Goal: Information Seeking & Learning: Check status

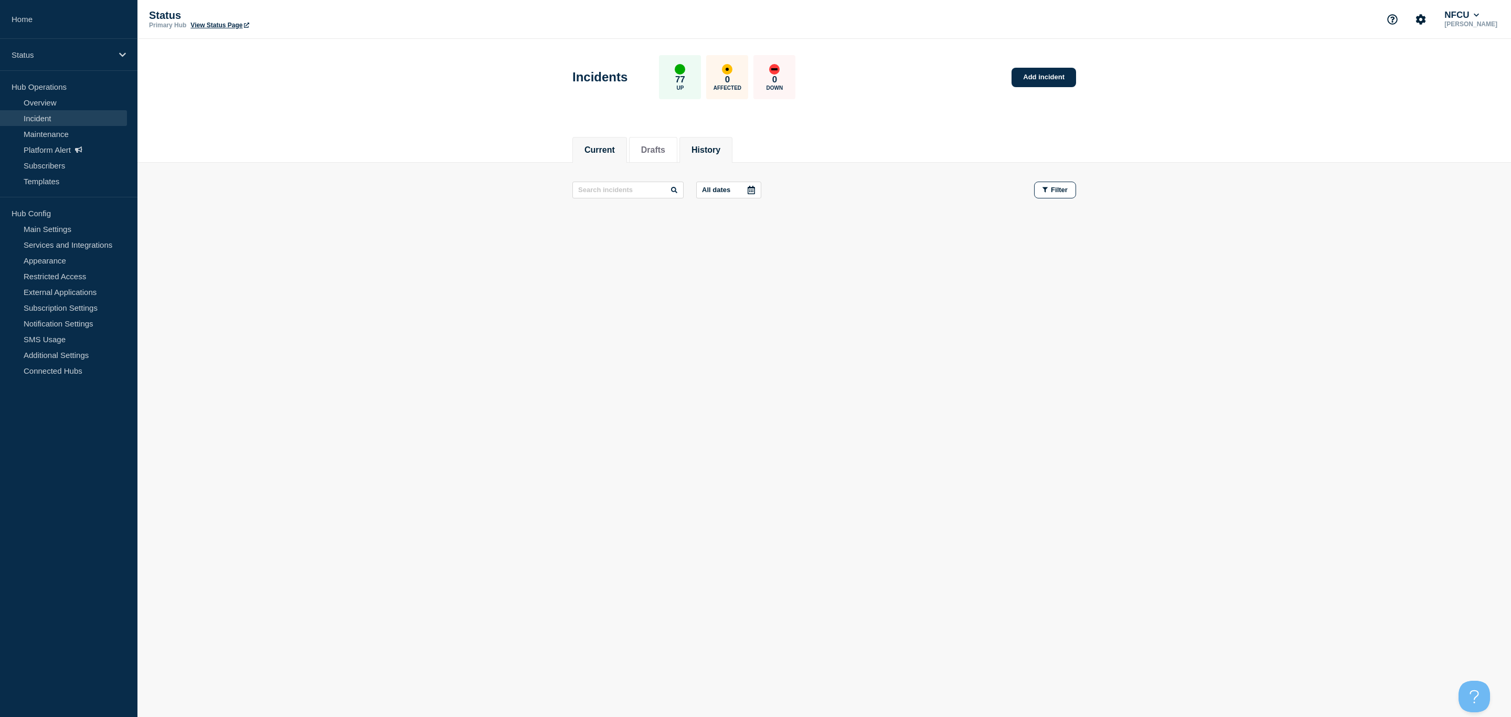
click at [715, 151] on button "History" at bounding box center [706, 149] width 29 height 9
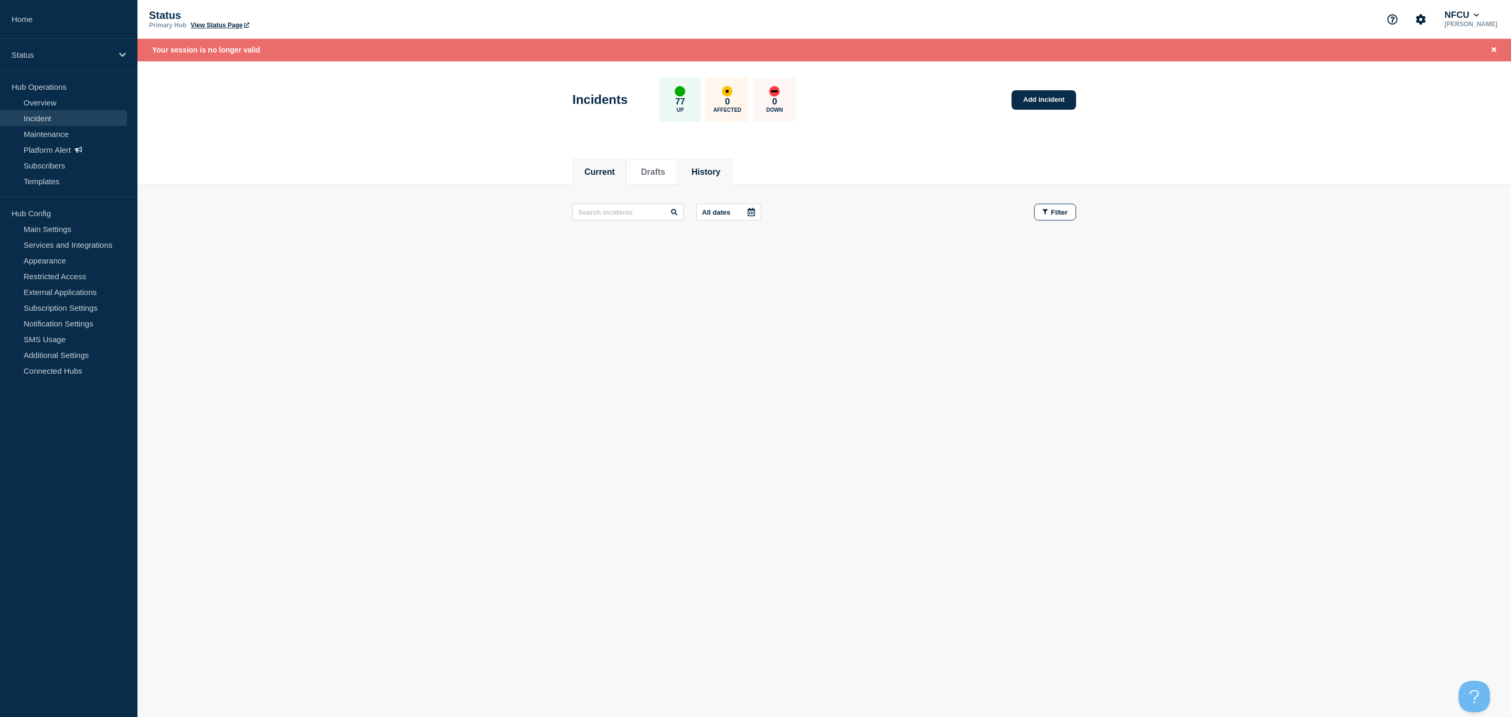
click at [600, 182] on li "Current" at bounding box center [599, 172] width 55 height 26
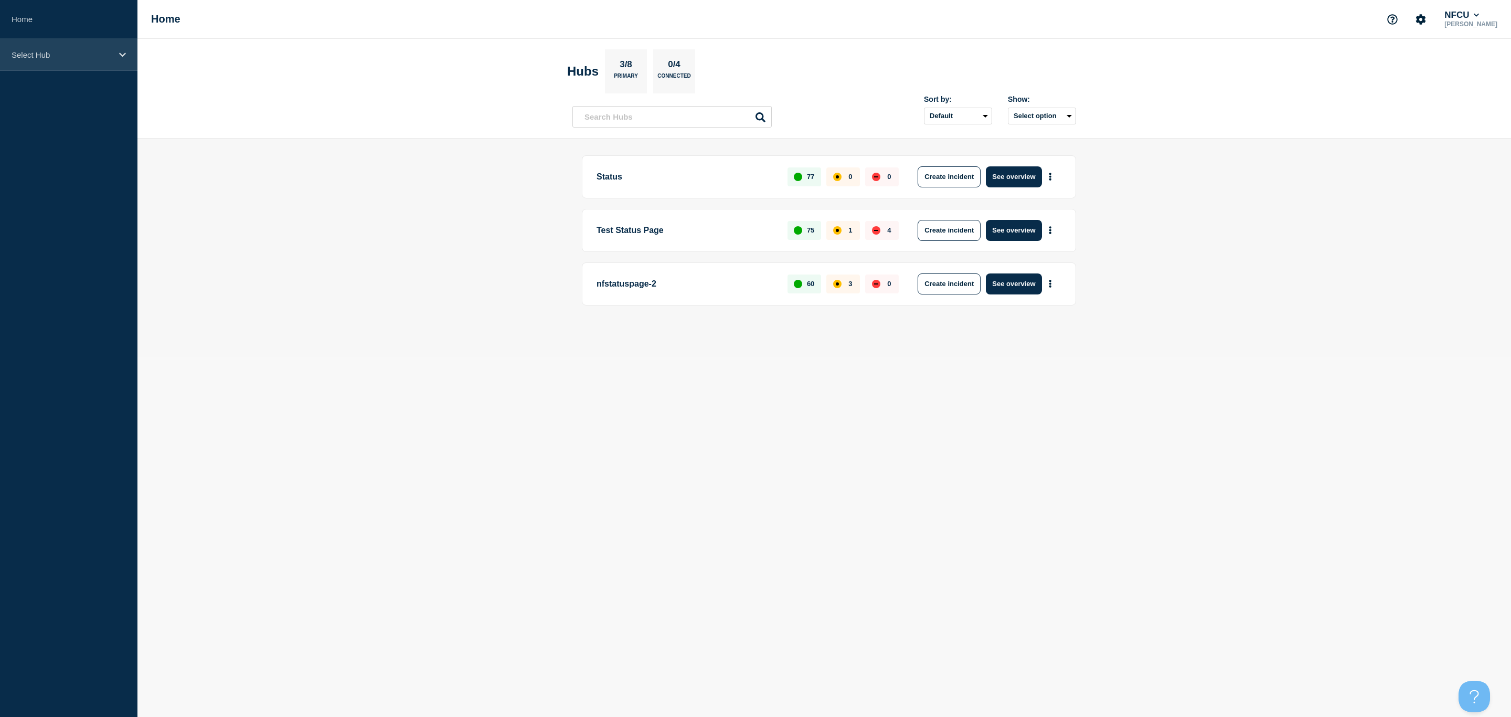
click at [109, 54] on p "Select Hub" at bounding box center [62, 54] width 101 height 9
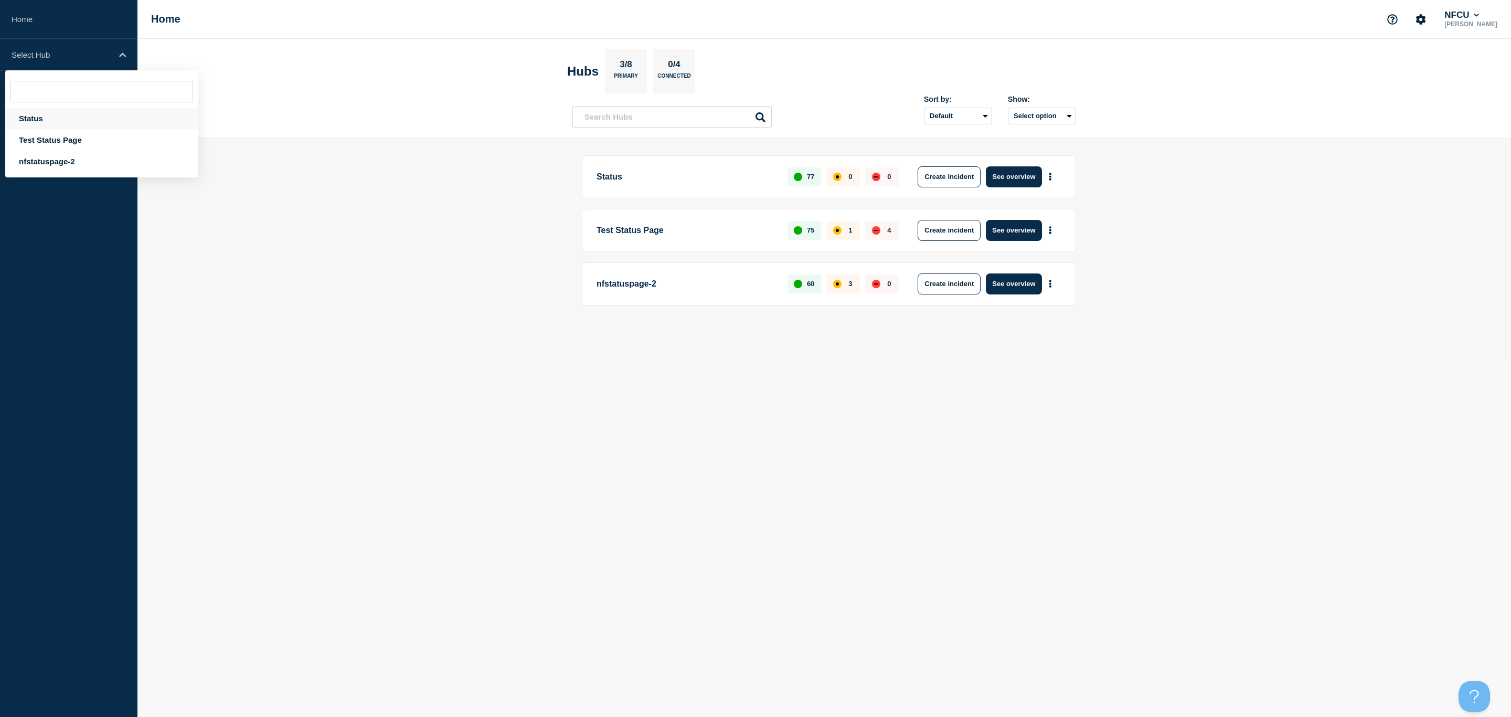
click at [43, 113] on div "Status" at bounding box center [101, 119] width 193 height 22
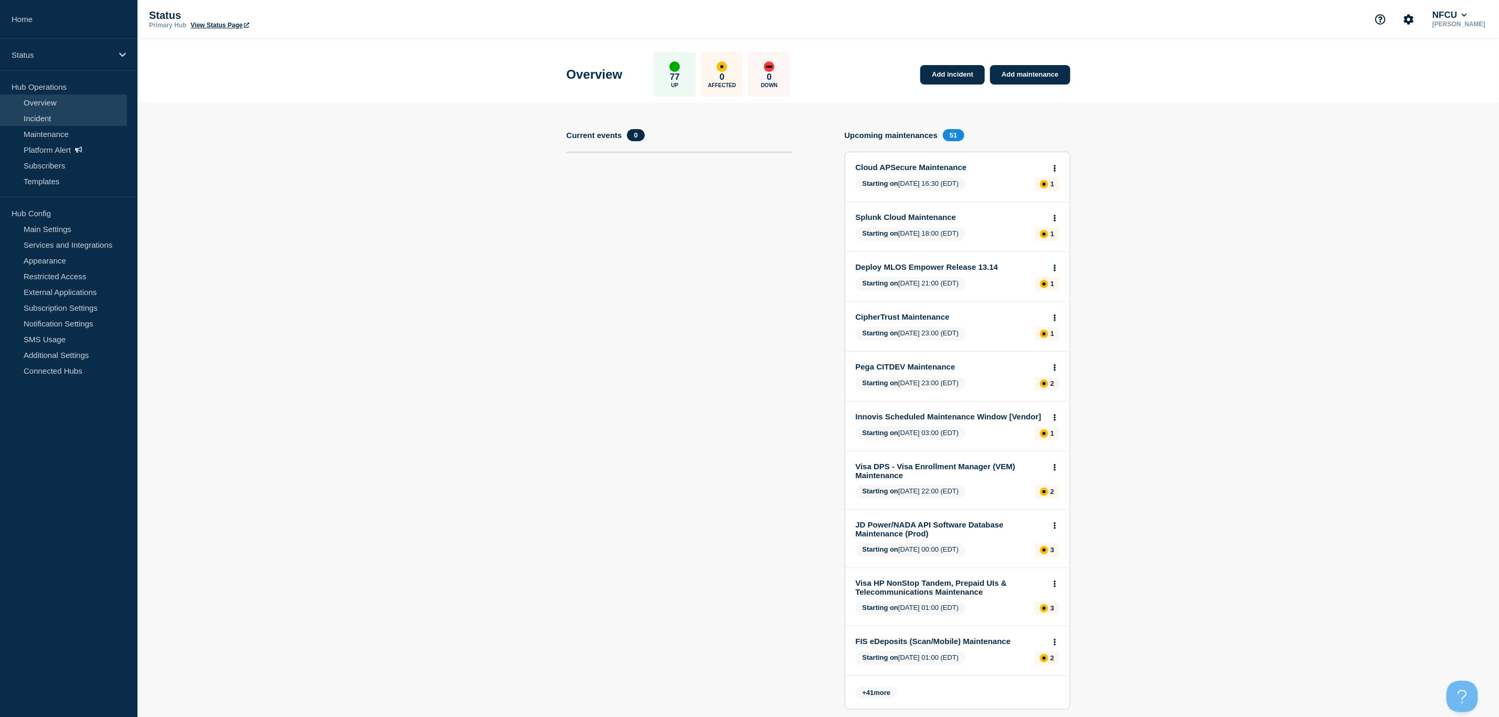
click at [34, 118] on link "Incident" at bounding box center [63, 118] width 127 height 16
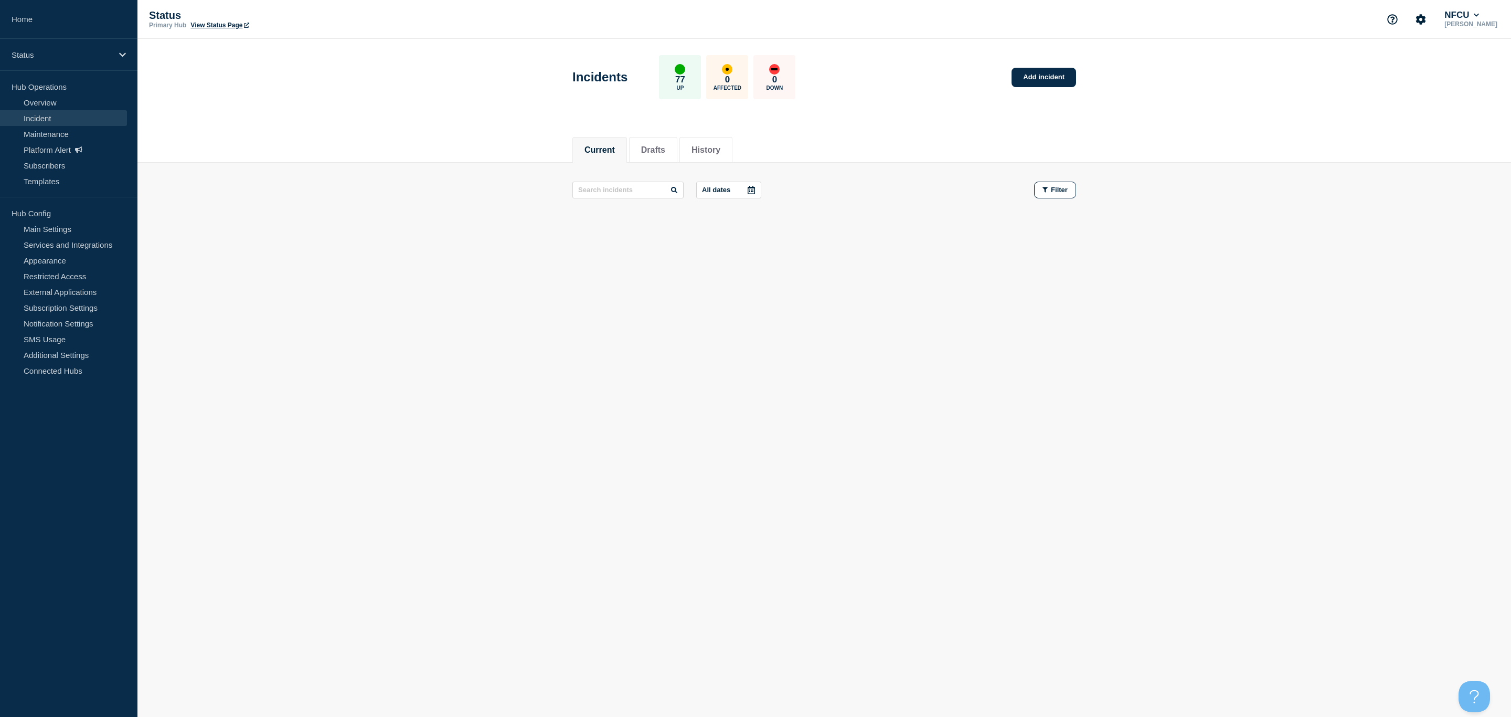
click at [32, 119] on link "Incident" at bounding box center [63, 118] width 127 height 16
click at [712, 150] on button "History" at bounding box center [706, 149] width 29 height 9
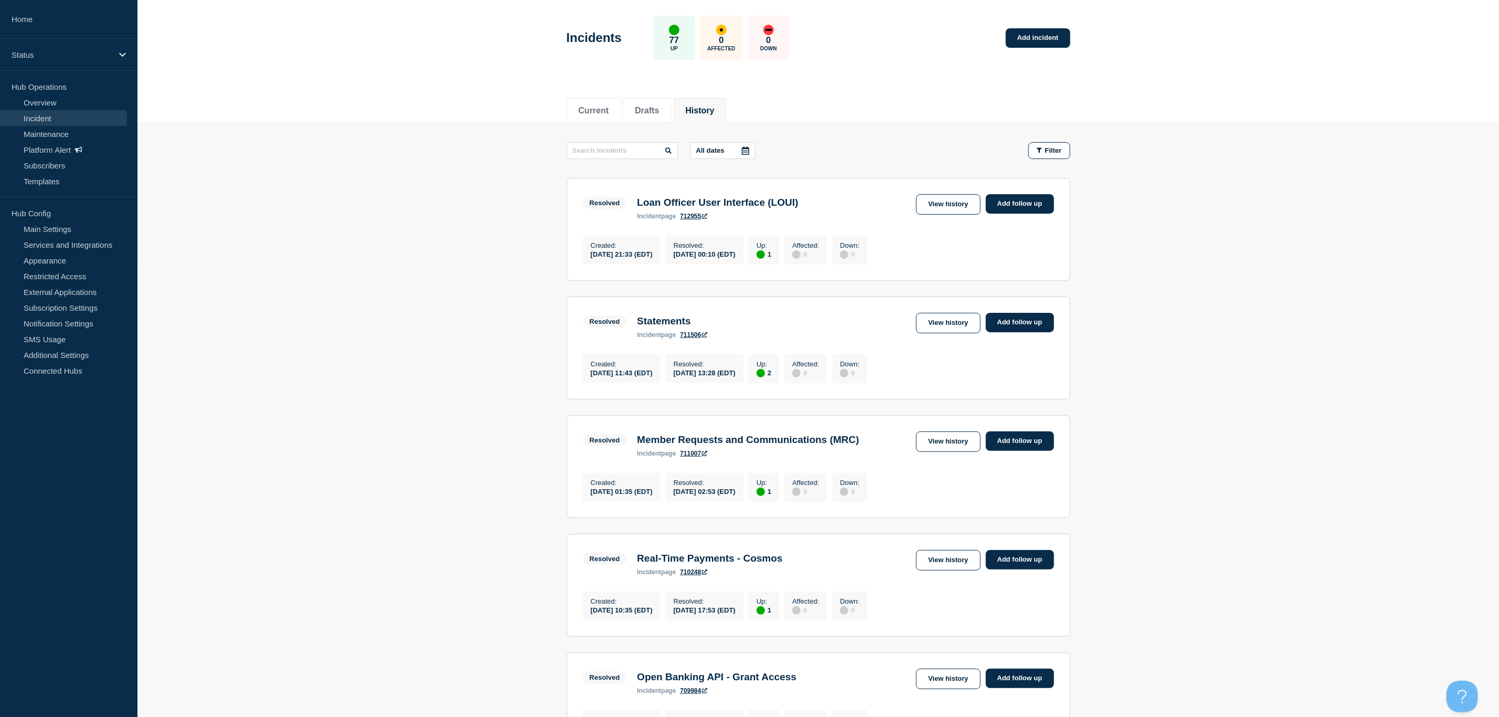
scroll to position [79, 0]
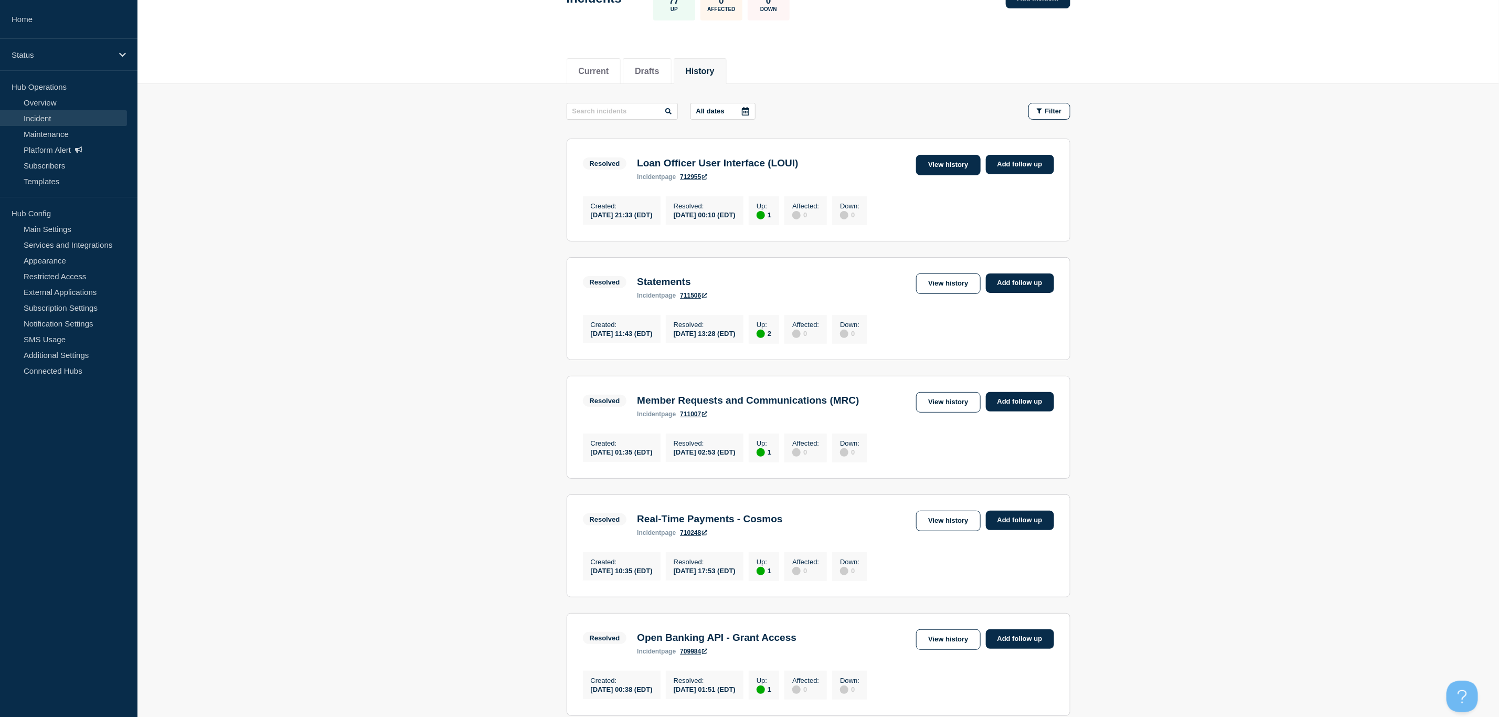
click at [932, 167] on link "View history" at bounding box center [948, 165] width 64 height 20
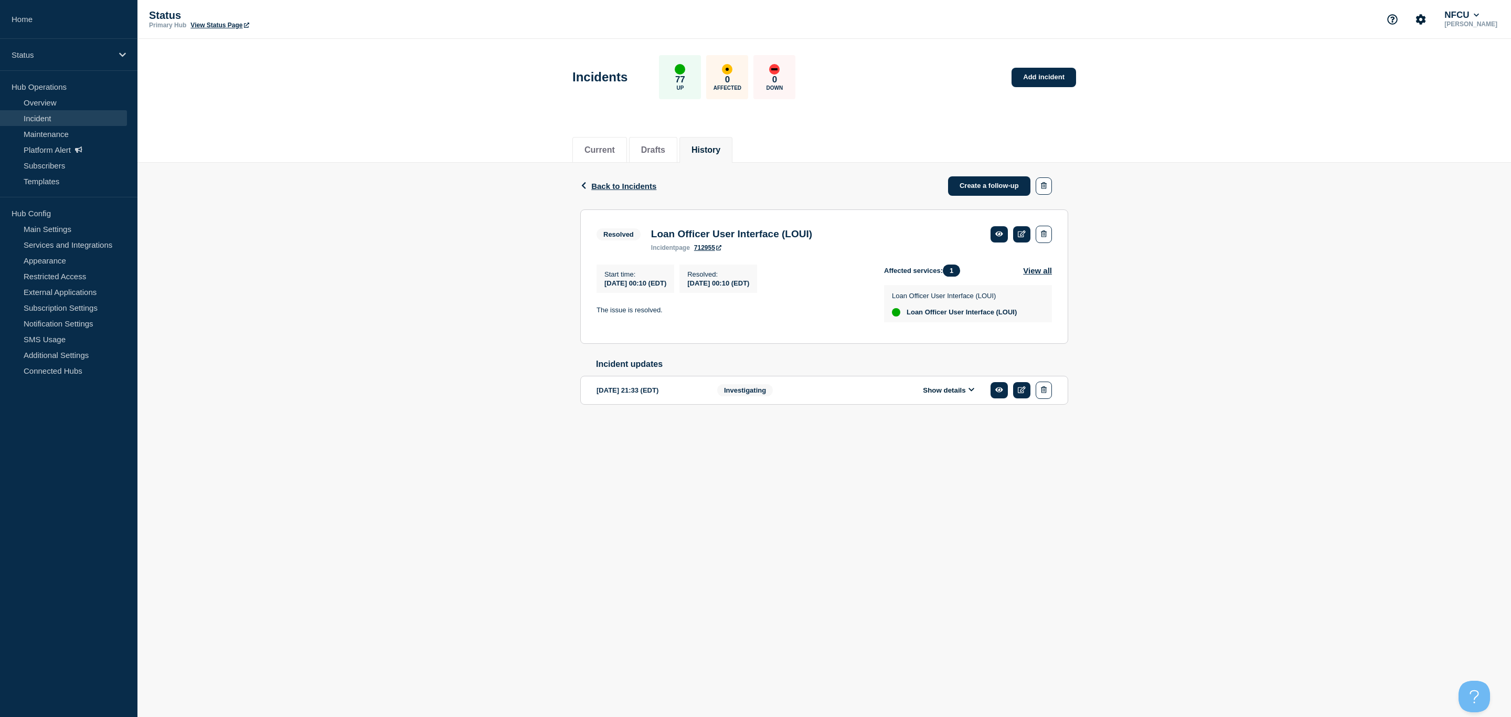
click at [957, 392] on button "Show details" at bounding box center [949, 390] width 58 height 9
click at [48, 104] on link "Overview" at bounding box center [63, 102] width 127 height 16
